Goal: Information Seeking & Learning: Learn about a topic

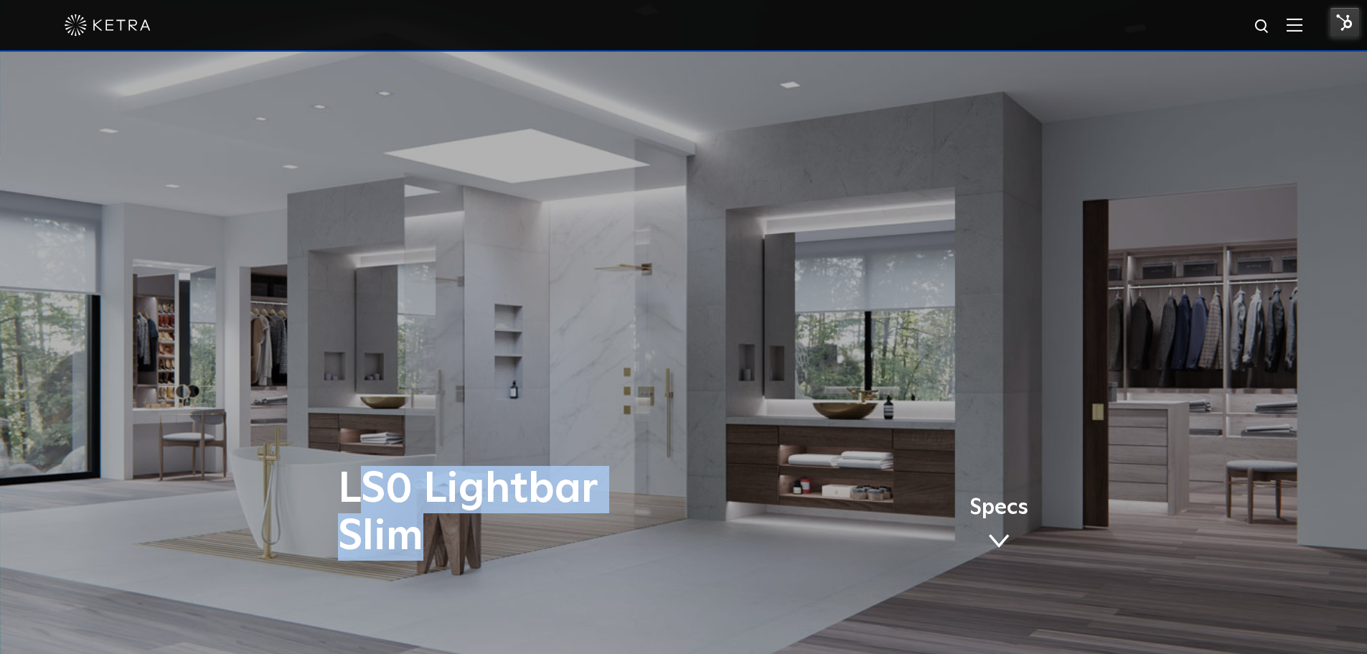
drag, startPoint x: 349, startPoint y: 491, endPoint x: 428, endPoint y: 538, distance: 91.7
click at [428, 538] on h1 "LS0 Lightbar Slim" at bounding box center [540, 513] width 405 height 95
drag, startPoint x: 337, startPoint y: 484, endPoint x: 434, endPoint y: 524, distance: 105.3
click at [434, 524] on h1 "LS0 Lightbar Slim" at bounding box center [534, 507] width 405 height 95
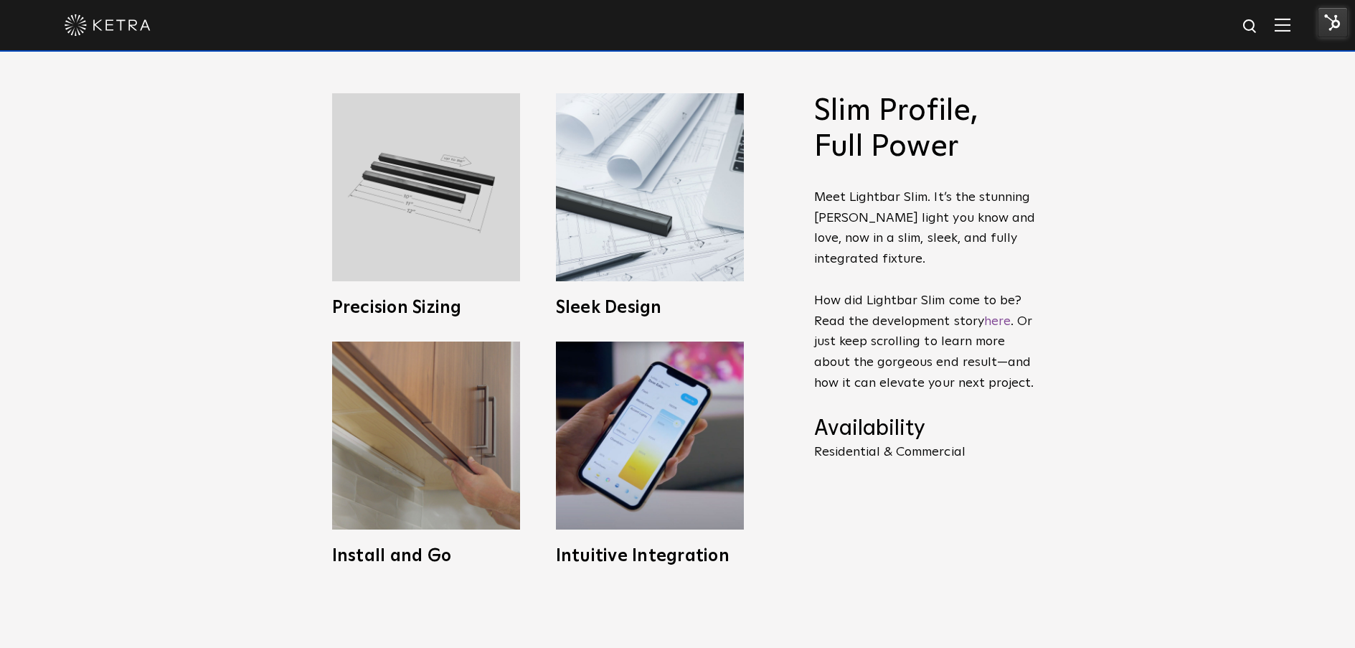
scroll to position [649, 0]
drag, startPoint x: 822, startPoint y: 115, endPoint x: 974, endPoint y: 464, distance: 380.4
click at [974, 464] on span "Slim Profile, Full Power Meet Lightbar Slim. It’s the stunning Ketra light you …" at bounding box center [925, 293] width 222 height 400
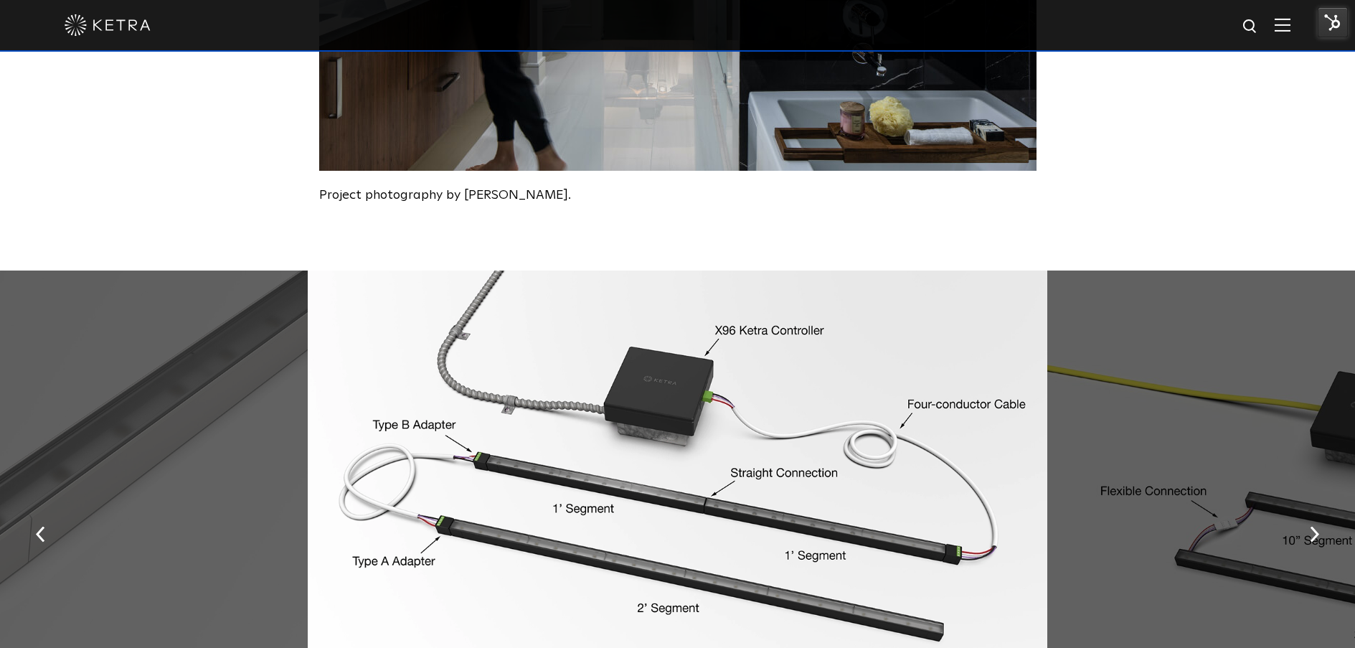
scroll to position [3067, 0]
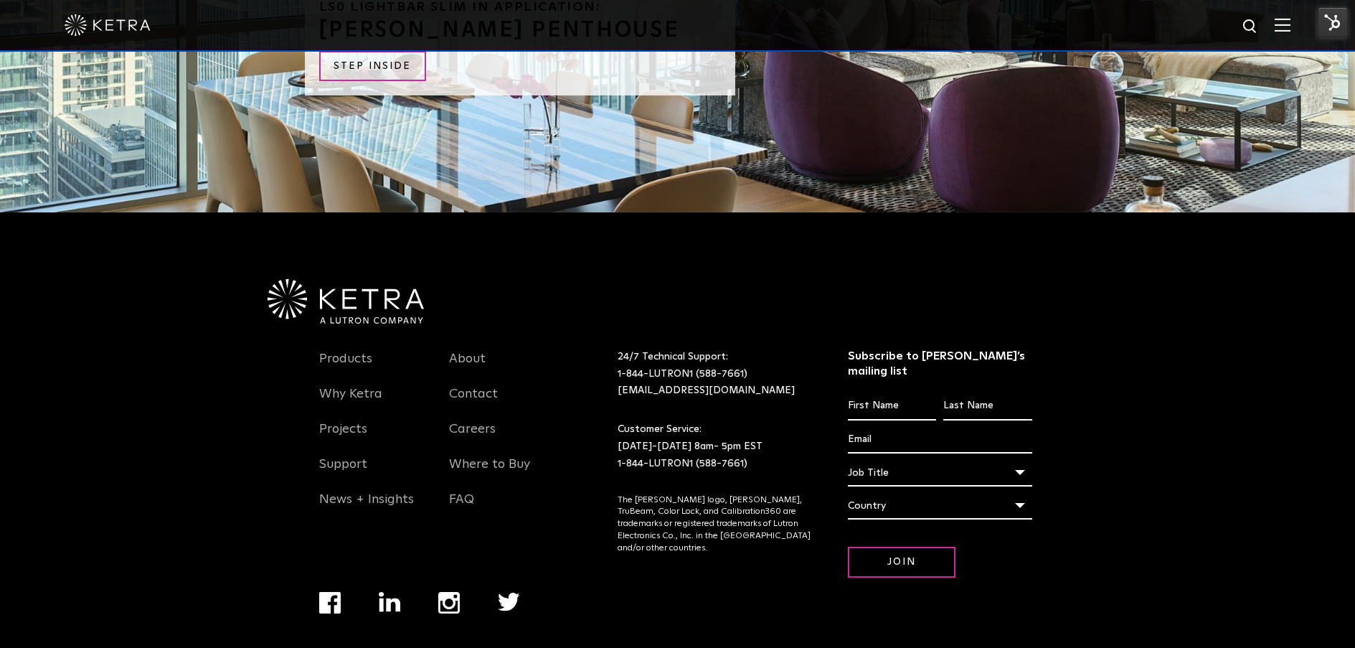
scroll to position [4990, 0]
